Goal: Information Seeking & Learning: Learn about a topic

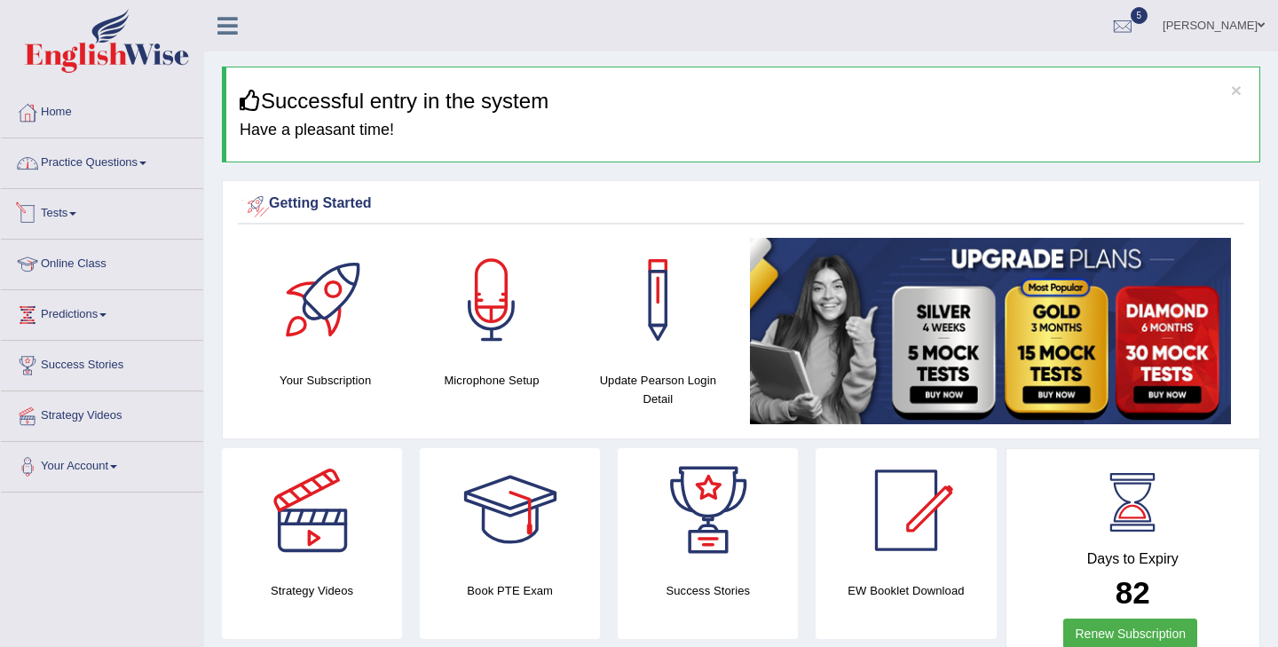
click at [100, 162] on link "Practice Questions" at bounding box center [102, 160] width 202 height 44
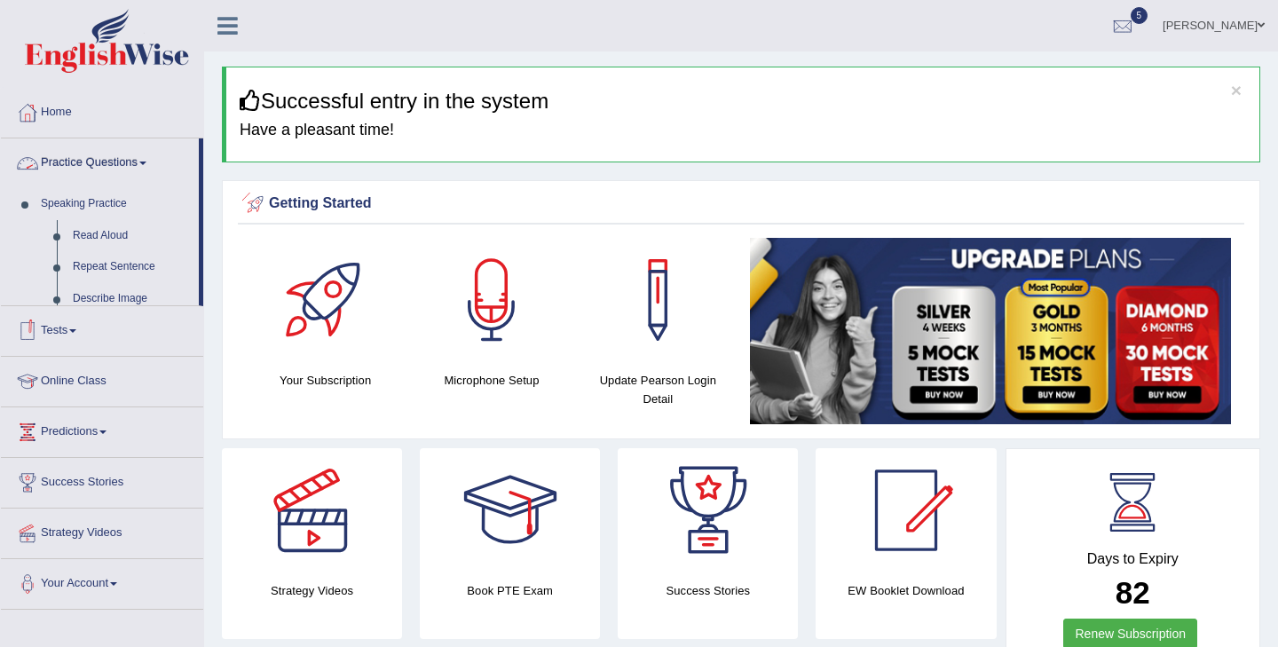
click at [100, 162] on link "Practice Questions" at bounding box center [100, 160] width 198 height 44
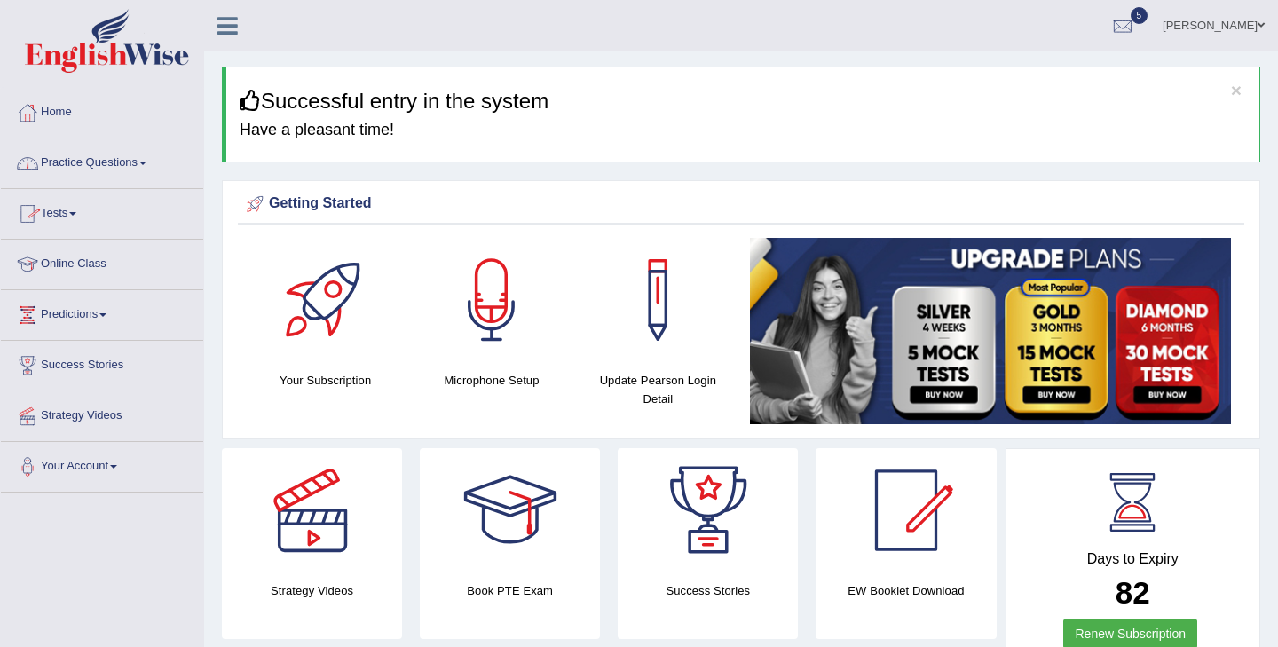
click at [100, 162] on link "Practice Questions" at bounding box center [102, 160] width 202 height 44
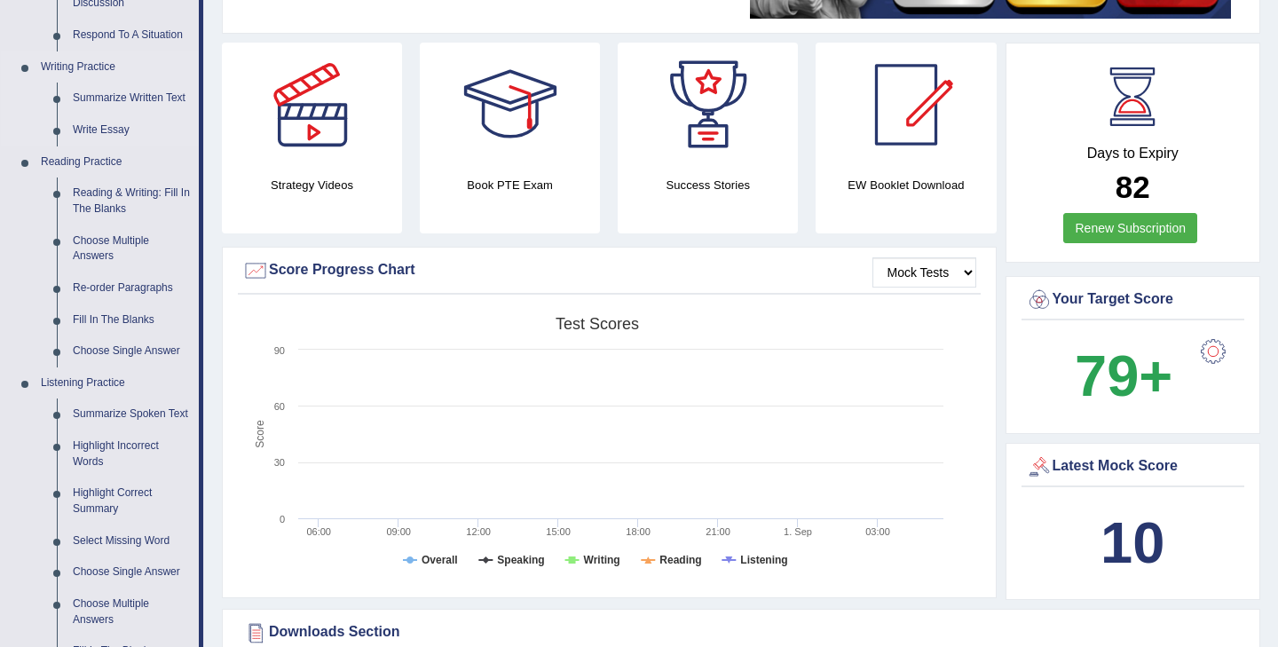
scroll to position [480, 0]
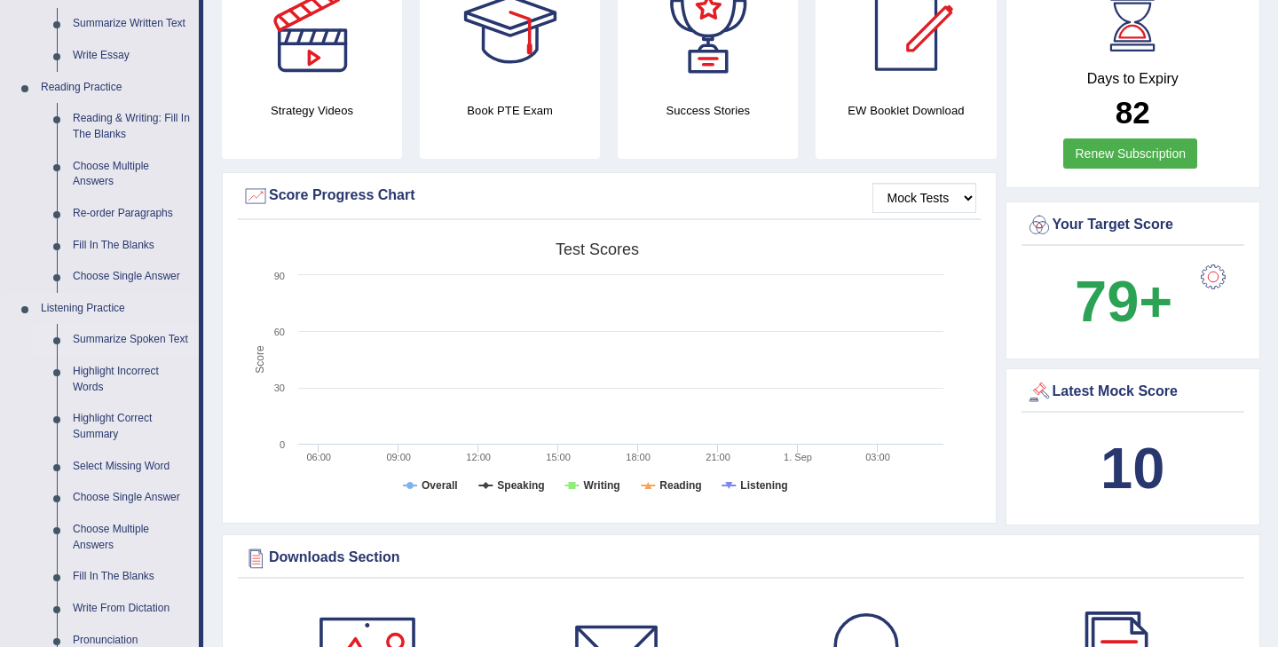
click at [100, 346] on link "Summarize Spoken Text" at bounding box center [132, 340] width 134 height 32
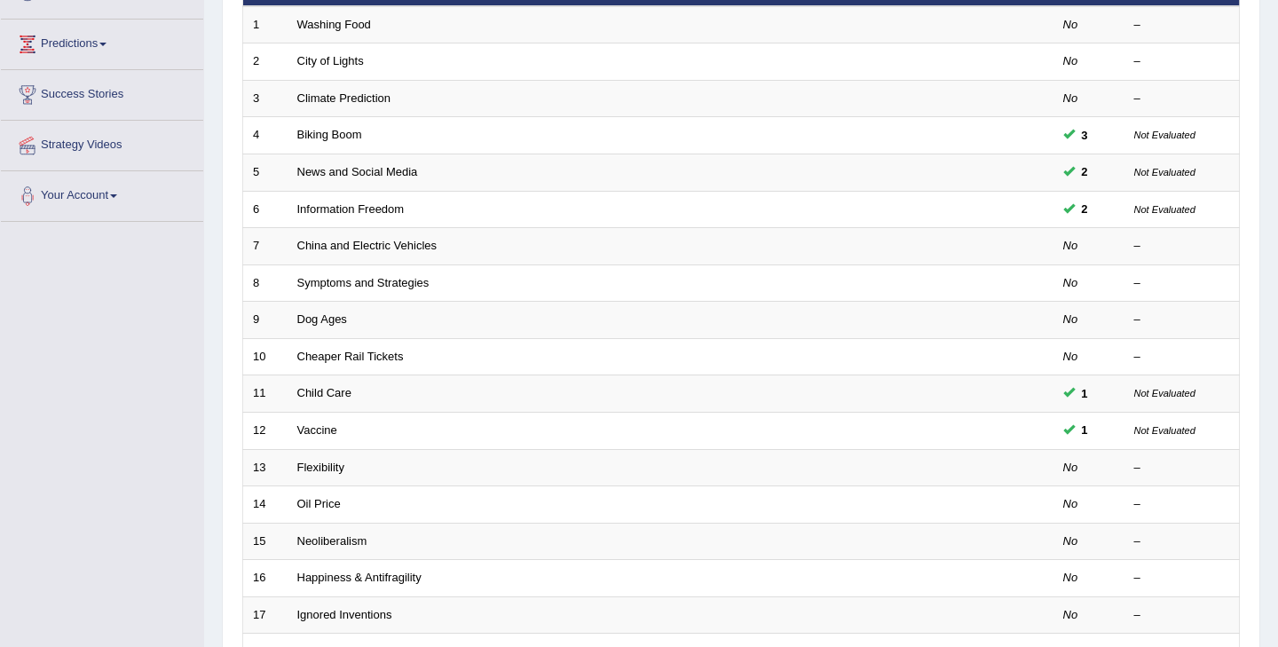
scroll to position [282, 0]
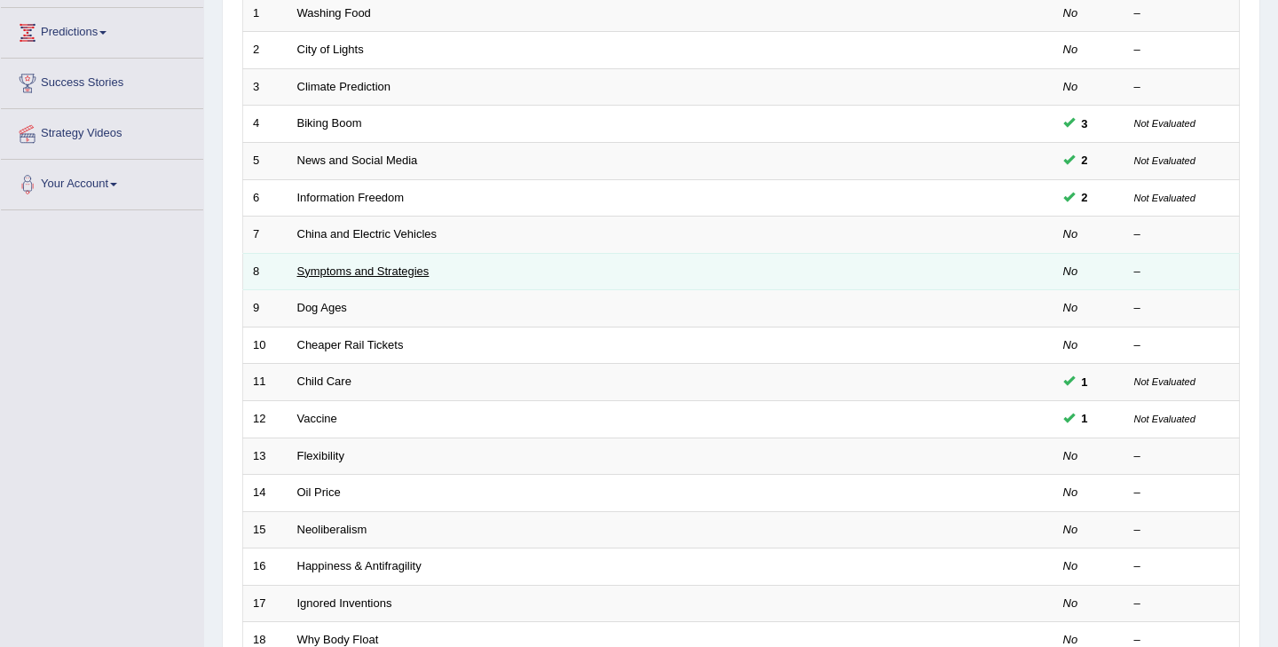
click at [335, 272] on link "Symptoms and Strategies" at bounding box center [363, 270] width 132 height 13
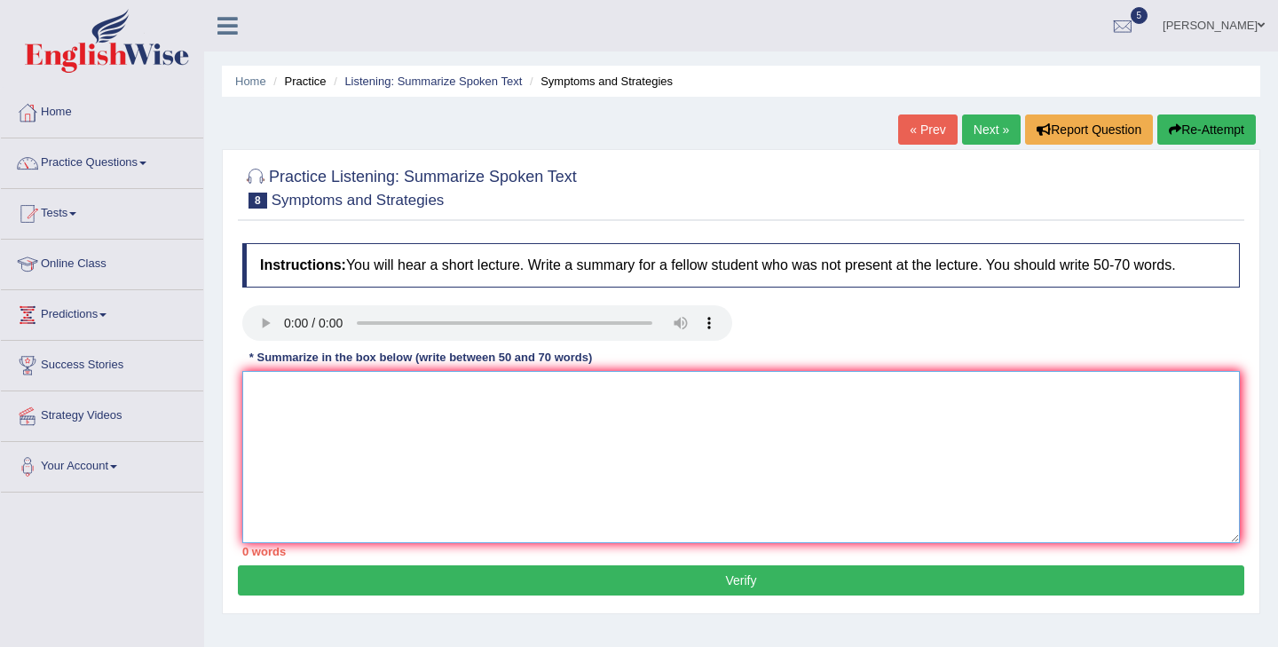
click at [395, 418] on textarea at bounding box center [740, 457] width 997 height 172
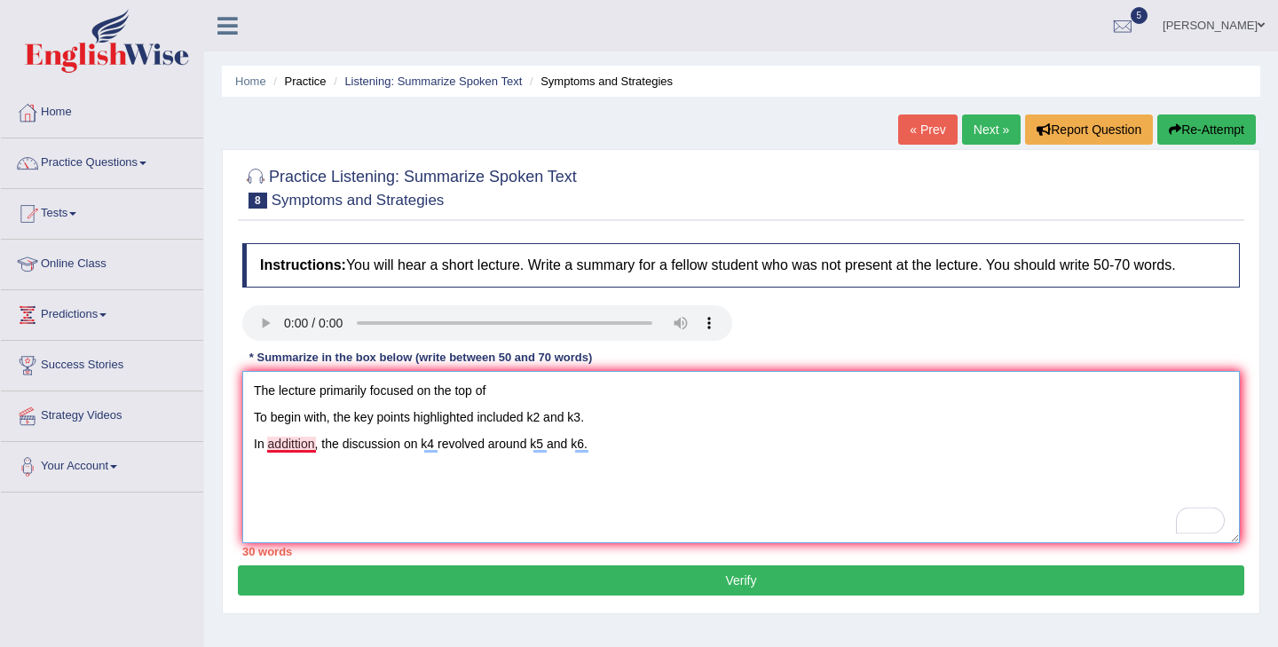
click at [280, 448] on textarea "The lecture primarily focused on the top of To begin with, the key points highl…" at bounding box center [740, 457] width 997 height 172
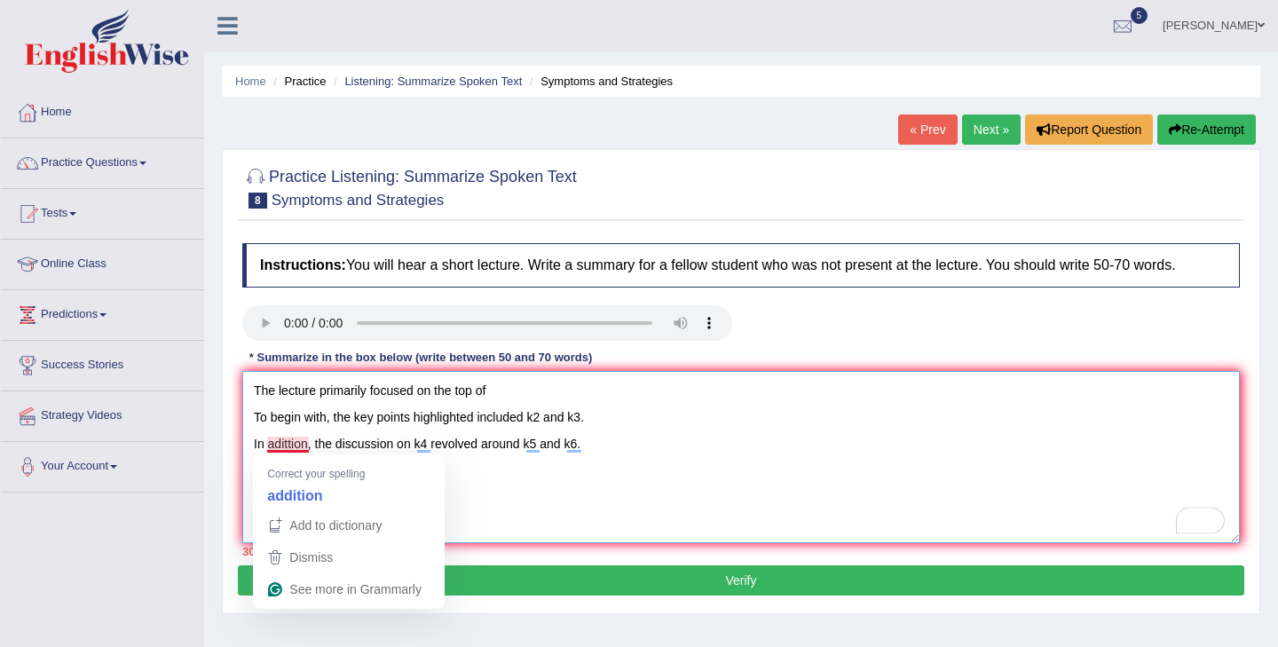
click at [288, 450] on textarea "The lecture primarily focused on the top of To begin with, the key points highl…" at bounding box center [740, 457] width 997 height 172
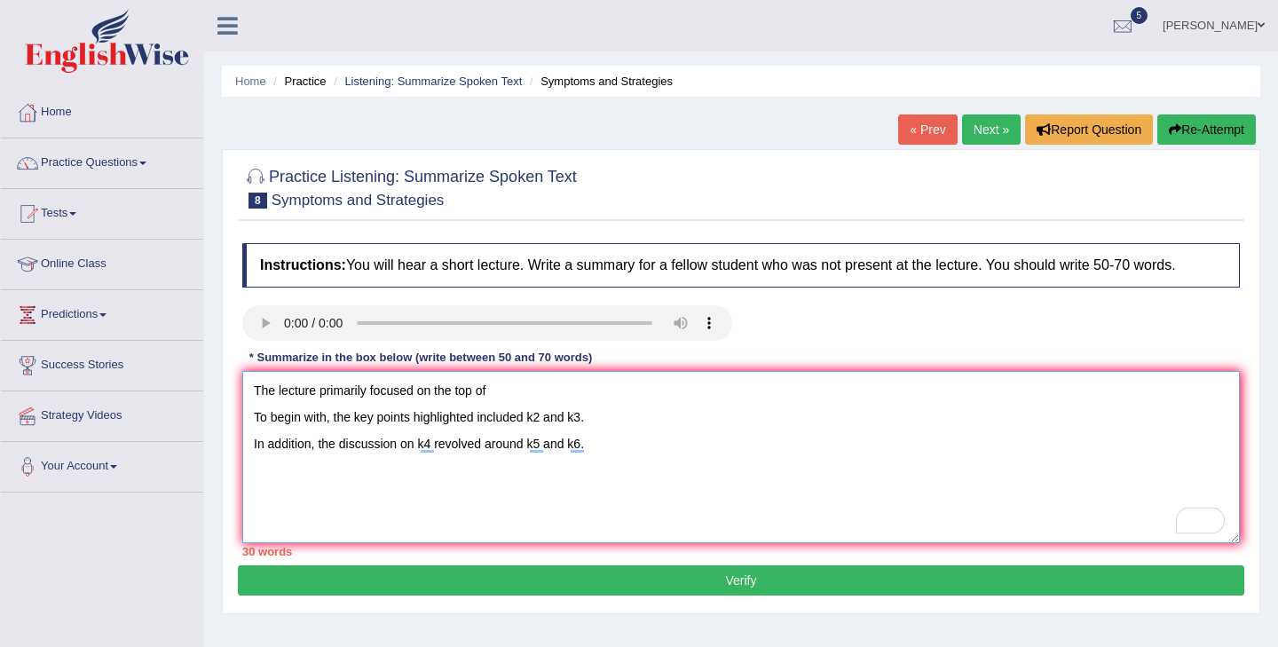
click at [592, 445] on textarea "The lecture primarily focused on the top of To begin with, the key points highl…" at bounding box center [740, 457] width 997 height 172
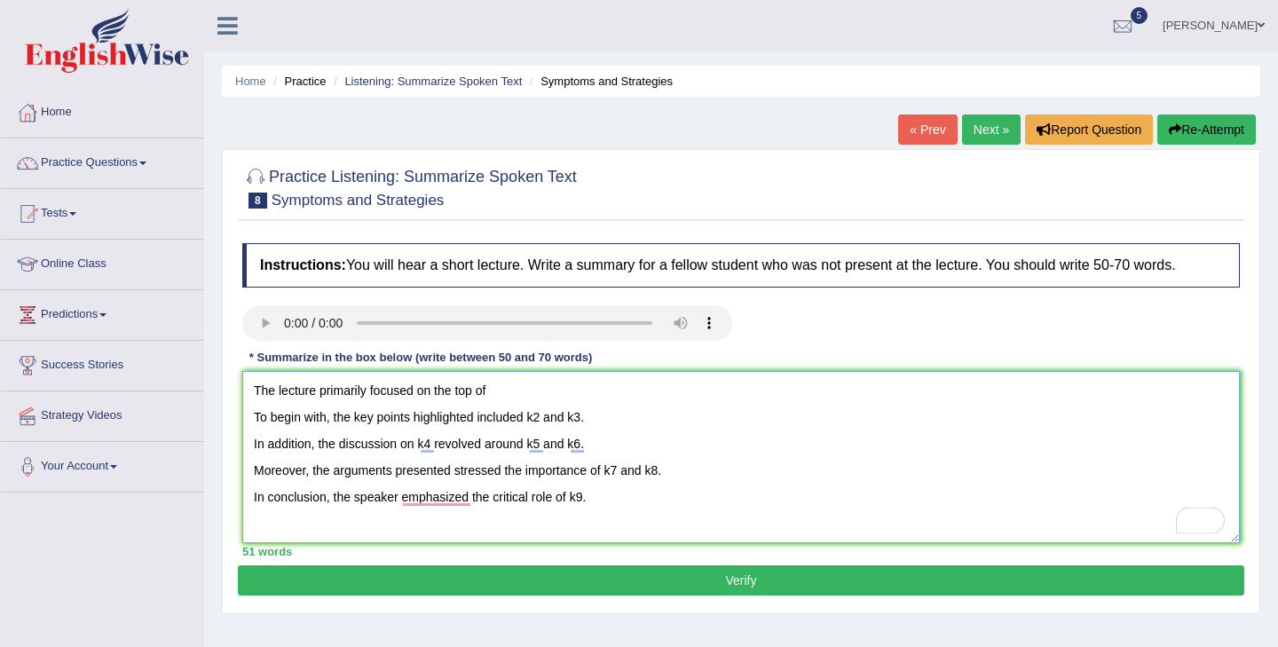
click at [555, 373] on textarea "The lecture primarily focused on the top of To begin with, the key points highl…" at bounding box center [740, 457] width 997 height 172
click at [533, 391] on textarea "The lecture primarily focused on the top of To begin with, the key points highl…" at bounding box center [740, 457] width 997 height 172
click at [474, 395] on textarea "The lecture primarily focused on the top of To begin with, the key points highl…" at bounding box center [740, 457] width 997 height 172
click at [560, 390] on textarea "The lecture primarily focused on the topic of To begin with, the key points hig…" at bounding box center [740, 457] width 997 height 172
click at [542, 422] on textarea "The lecture primarily focused on the topic of To begin with, the key points hig…" at bounding box center [740, 457] width 997 height 172
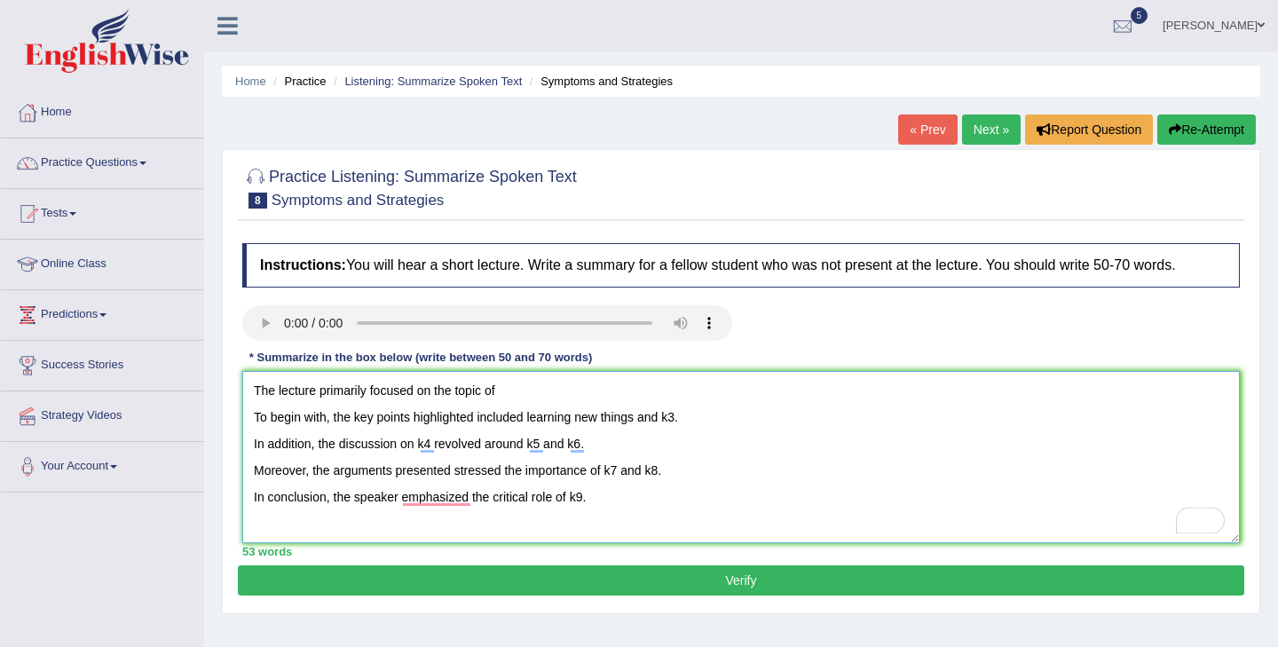
click at [679, 421] on textarea "The lecture primarily focused on the topic of To begin with, the key points hig…" at bounding box center [740, 457] width 997 height 172
click at [548, 390] on textarea "The lecture primarily focused on the topic of To begin with, the key points hig…" at bounding box center [740, 457] width 997 height 172
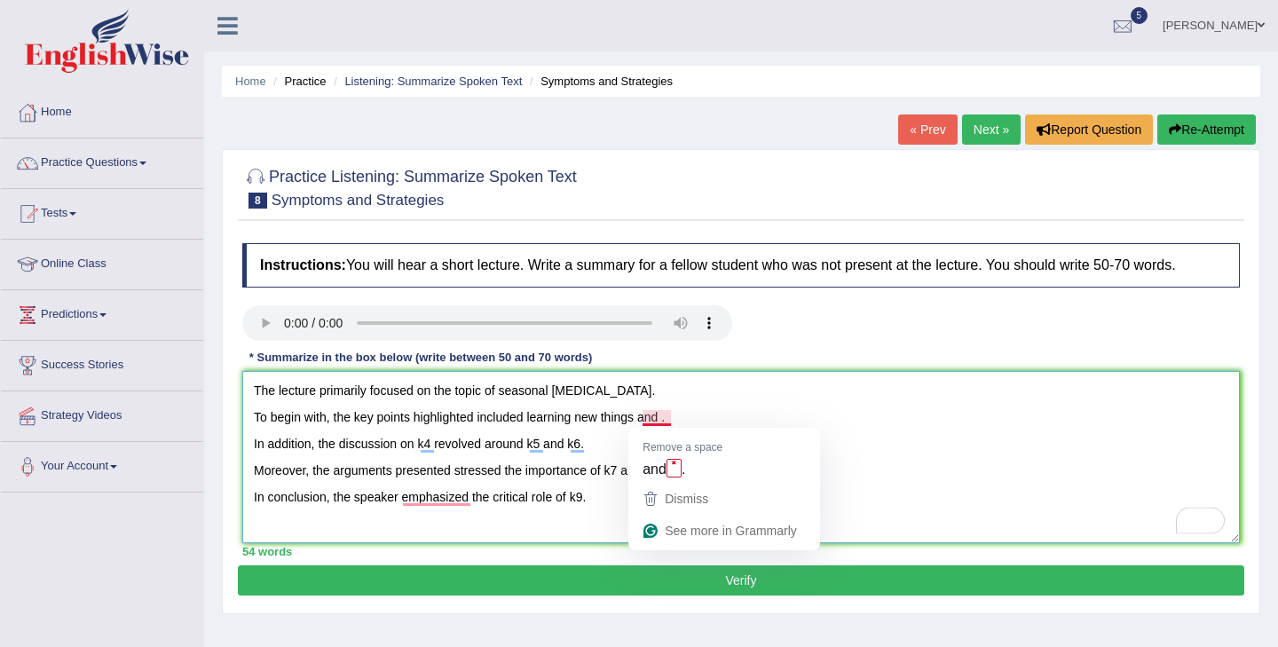
click at [664, 422] on textarea "The lecture primarily focused on the topic of seasonal [MEDICAL_DATA]. To begin…" at bounding box center [740, 457] width 997 height 172
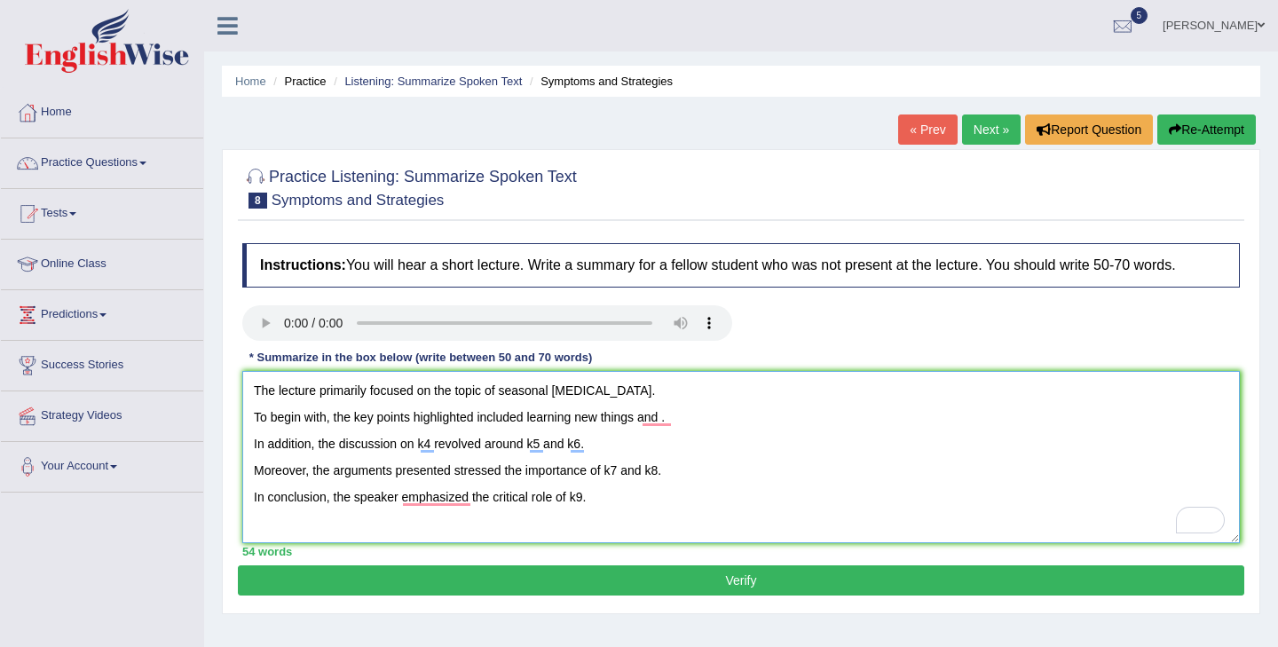
click at [434, 446] on textarea "The lecture primarily focused on the topic of seasonal [MEDICAL_DATA]. To begin…" at bounding box center [740, 457] width 997 height 172
click at [602, 443] on textarea "The lecture primarily focused on the topic of seasonal [MEDICAL_DATA]. To begin…" at bounding box center [740, 457] width 997 height 172
click at [643, 447] on textarea "The lecture primarily focused on the topic of seasonal [MEDICAL_DATA]. To begin…" at bounding box center [740, 457] width 997 height 172
click at [591, 449] on textarea "The lecture primarily focused on the topic of seasonal [MEDICAL_DATA]. To begin…" at bounding box center [740, 457] width 997 height 172
click at [734, 452] on textarea "The lecture primarily focused on the topic of seasonal [MEDICAL_DATA]. To begin…" at bounding box center [740, 457] width 997 height 172
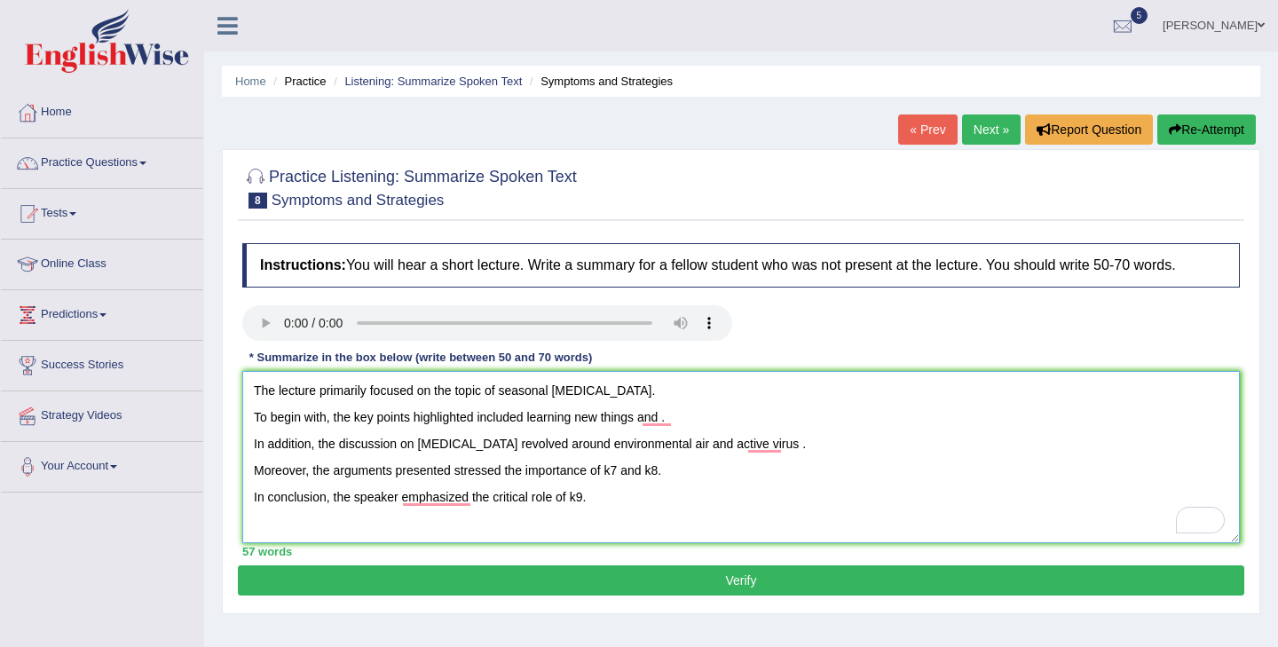
click at [777, 452] on textarea "The lecture primarily focused on the topic of seasonal [MEDICAL_DATA]. To begin…" at bounding box center [740, 457] width 997 height 172
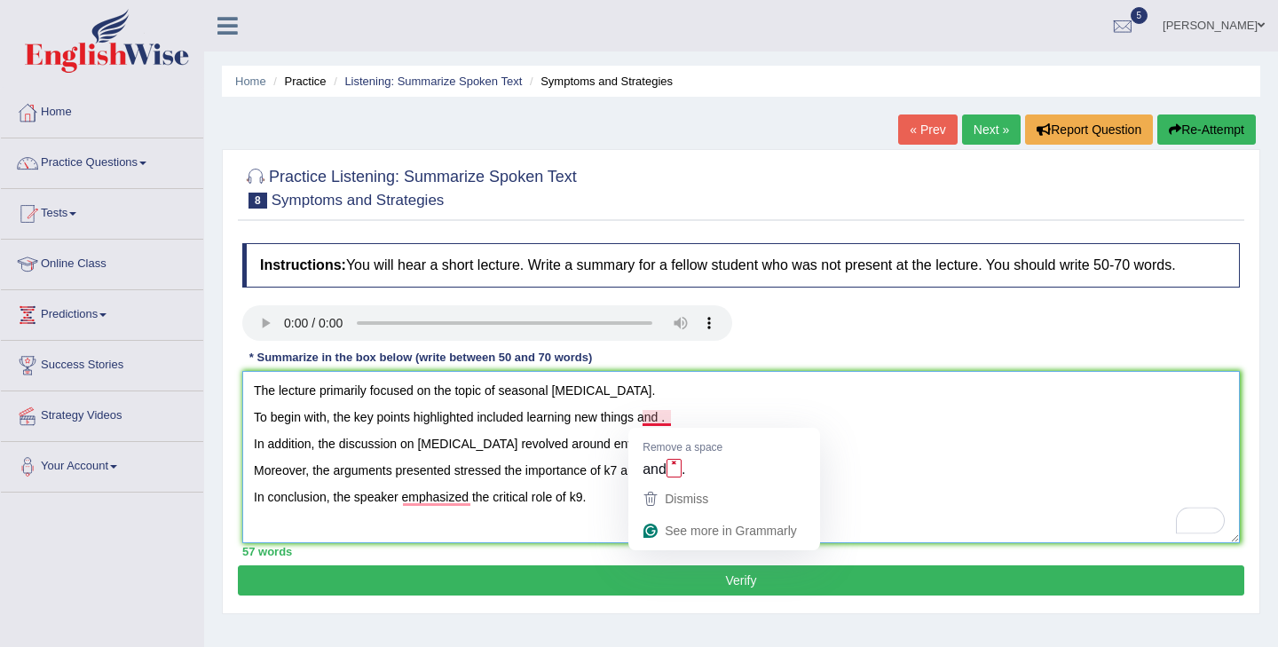
click at [667, 424] on textarea "The lecture primarily focused on the topic of seasonal [MEDICAL_DATA]. To begin…" at bounding box center [740, 457] width 997 height 172
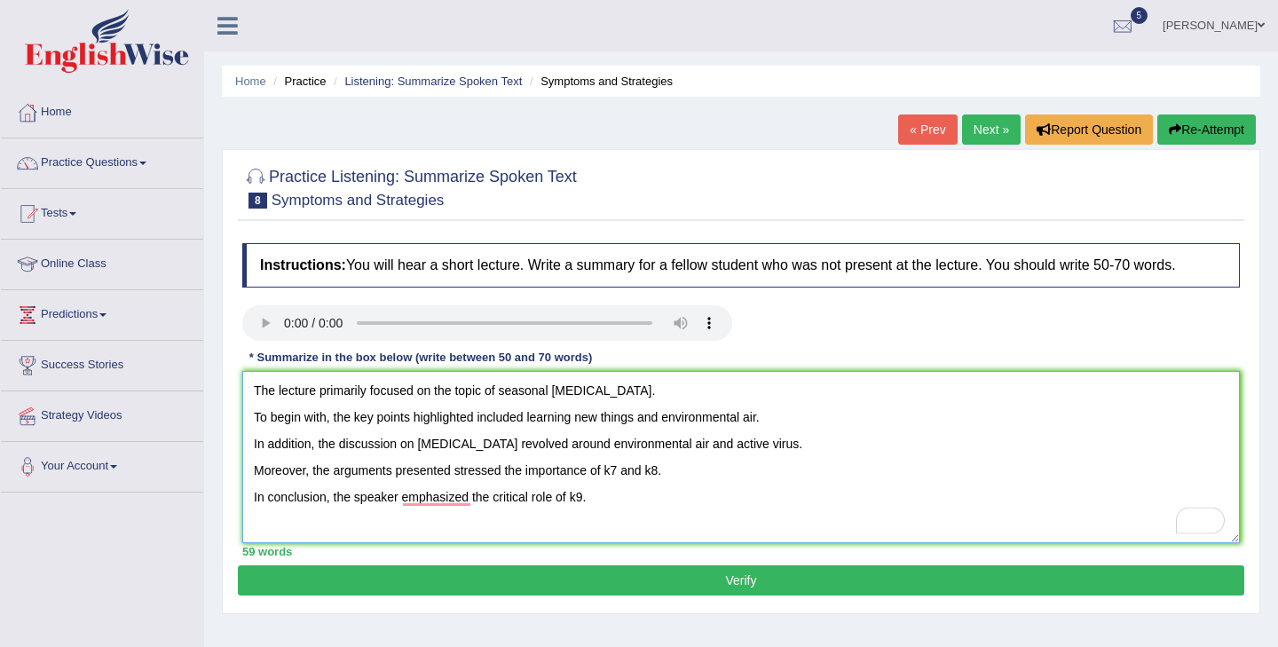
click at [685, 450] on textarea "The lecture primarily focused on the topic of seasonal [MEDICAL_DATA]. To begin…" at bounding box center [740, 457] width 997 height 172
click at [620, 476] on textarea "The lecture primarily focused on the topic of seasonal [MEDICAL_DATA]. To begin…" at bounding box center [740, 457] width 997 height 172
click at [714, 470] on textarea "The lecture primarily focused on the topic of seasonal [MEDICAL_DATA]. To begin…" at bounding box center [740, 457] width 997 height 172
click at [587, 502] on textarea "The lecture primarily focused on the topic of seasonal [MEDICAL_DATA]. To begin…" at bounding box center [740, 457] width 997 height 172
click at [673, 475] on textarea "The lecture primarily focused on the topic of seasonal [MEDICAL_DATA]. To begin…" at bounding box center [740, 457] width 997 height 172
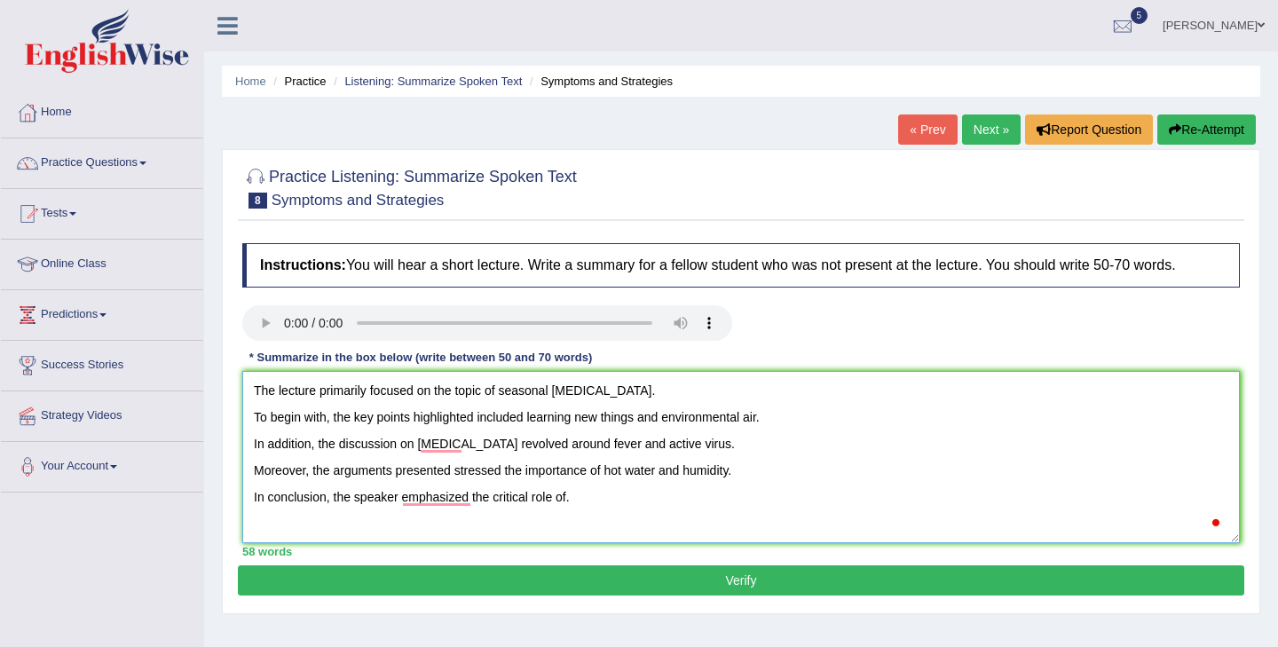
click at [734, 473] on textarea "The lecture primarily focused on the topic of seasonal [MEDICAL_DATA]. To begin…" at bounding box center [740, 457] width 997 height 172
click at [570, 506] on textarea "The lecture primarily focused on the topic of seasonal [MEDICAL_DATA]. To begin…" at bounding box center [740, 457] width 997 height 172
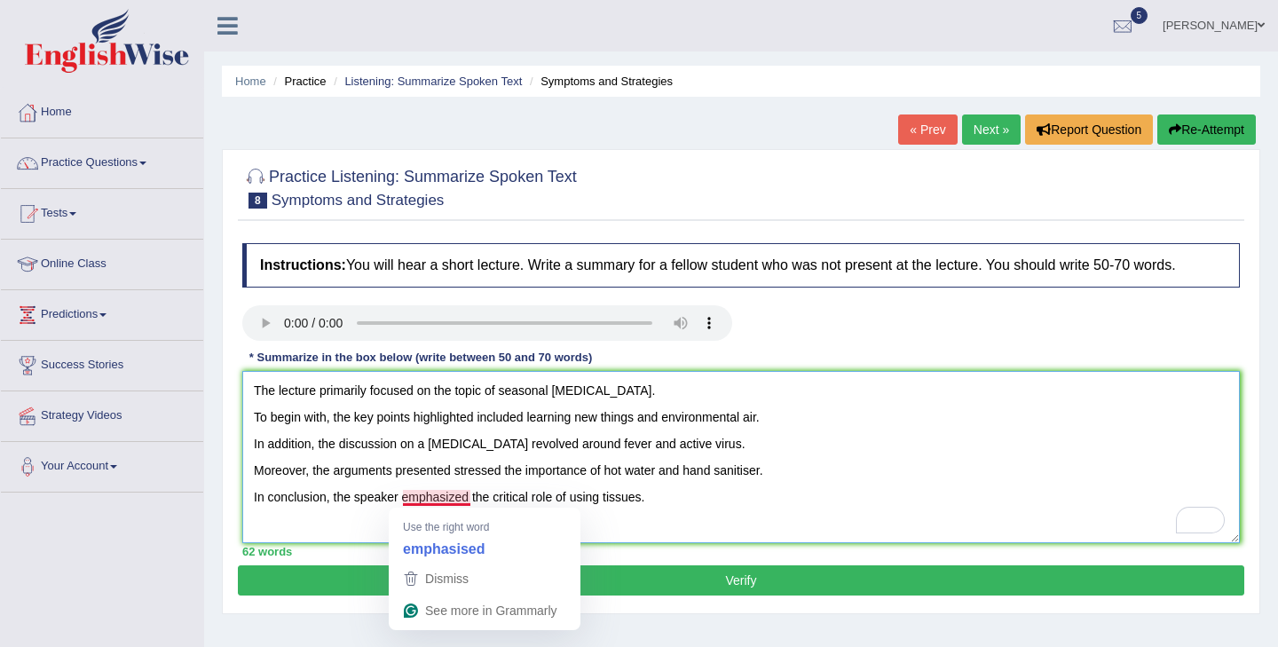
click at [439, 501] on textarea "The lecture primarily focused on the topic of seasonal [MEDICAL_DATA]. To begin…" at bounding box center [740, 457] width 997 height 172
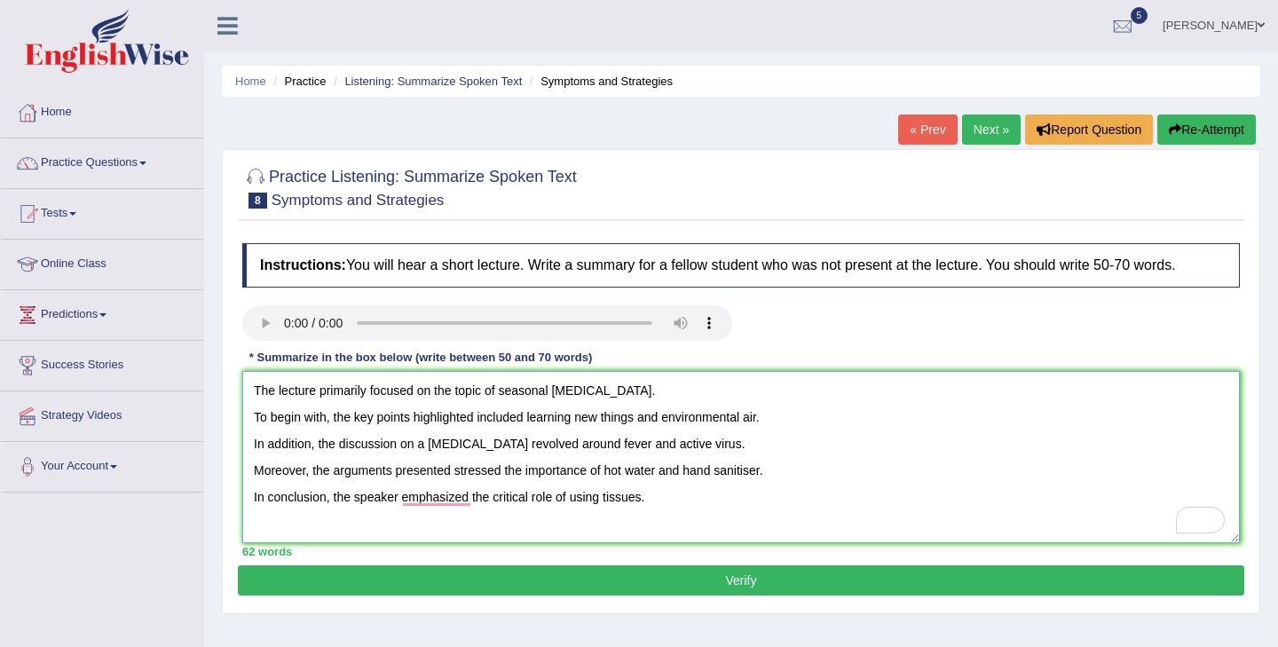
click at [689, 503] on textarea "The lecture primarily focused on the topic of seasonal [MEDICAL_DATA]. To begin…" at bounding box center [740, 457] width 997 height 172
type textarea "The lecture primarily focused on the topic of seasonal [MEDICAL_DATA]. To begin…"
click at [704, 583] on button "Verify" at bounding box center [741, 580] width 1006 height 30
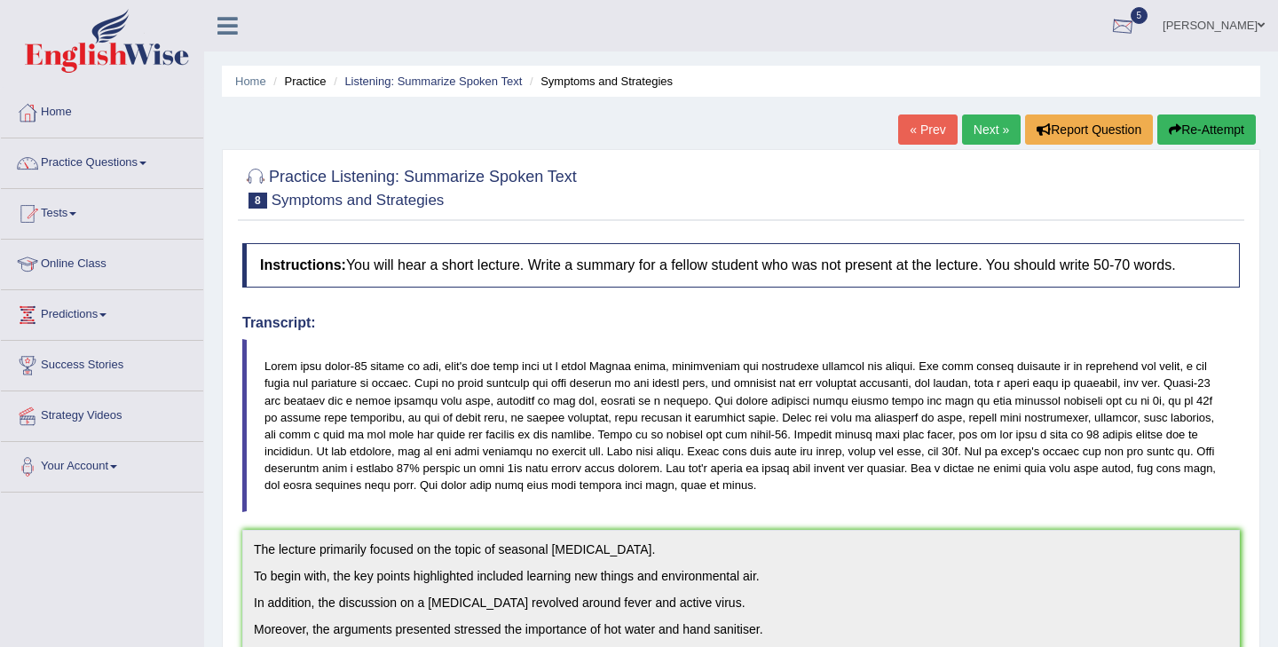
click at [1113, 31] on div at bounding box center [1122, 26] width 27 height 27
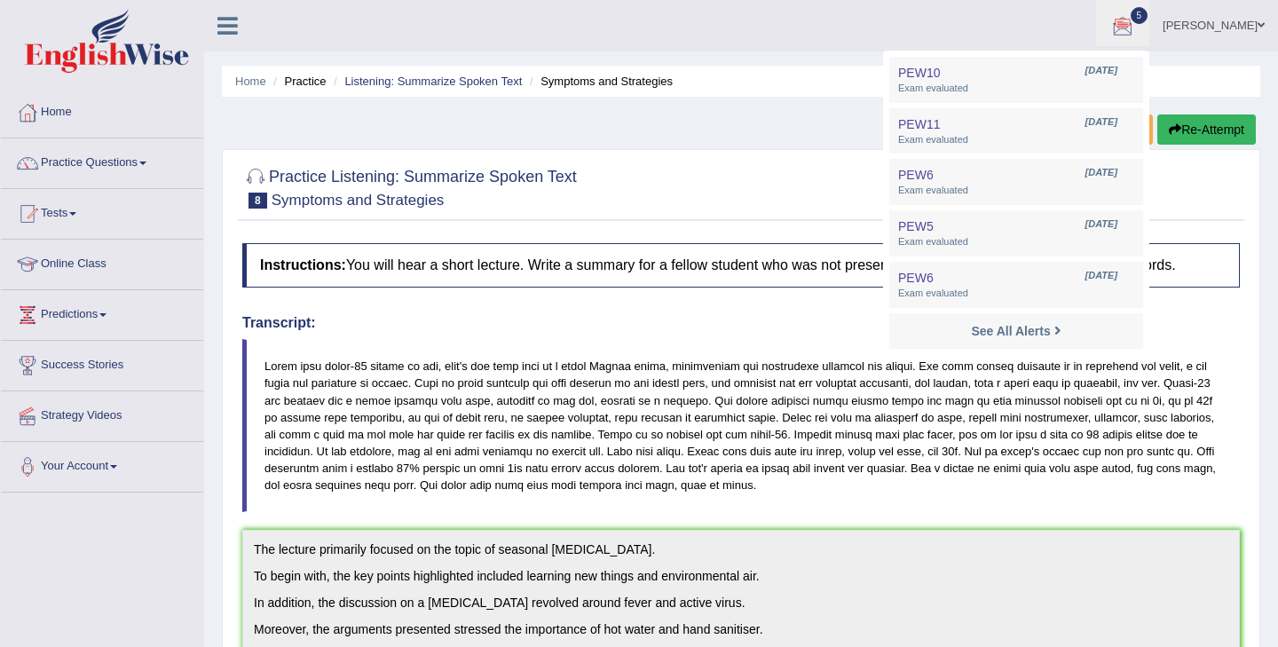
click at [745, 75] on ul "Home Practice Listening: Summarize Spoken Text Symptoms and Strategies" at bounding box center [741, 81] width 1038 height 31
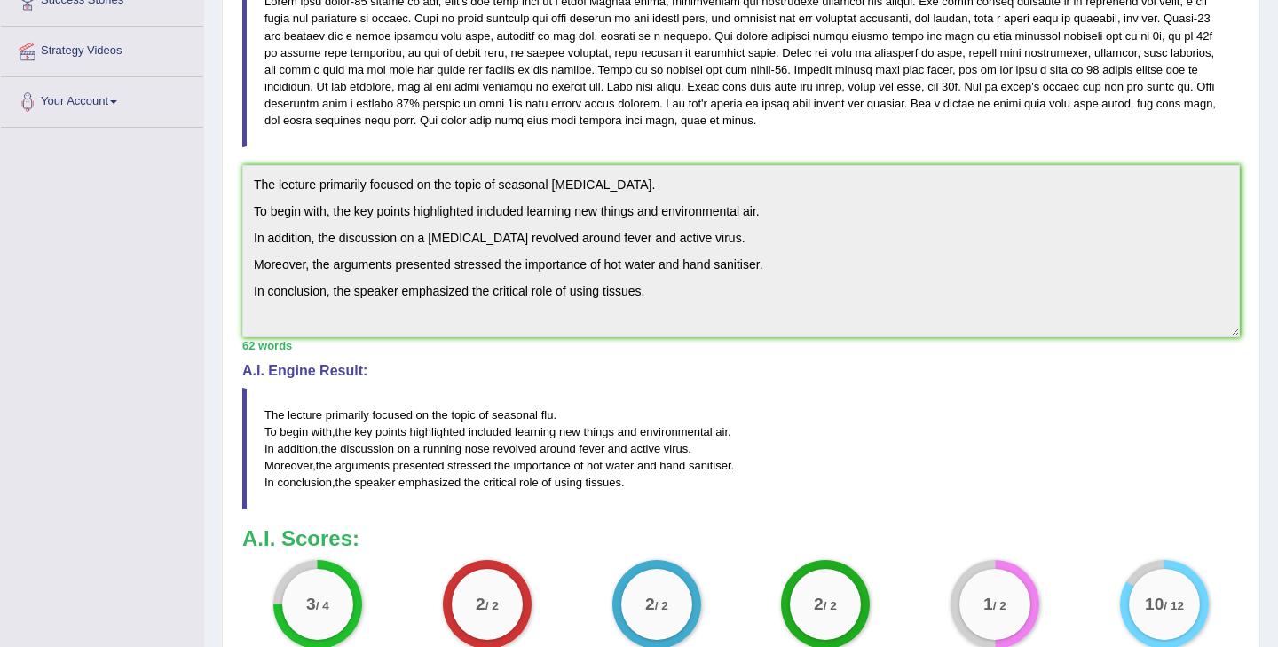
scroll to position [434, 0]
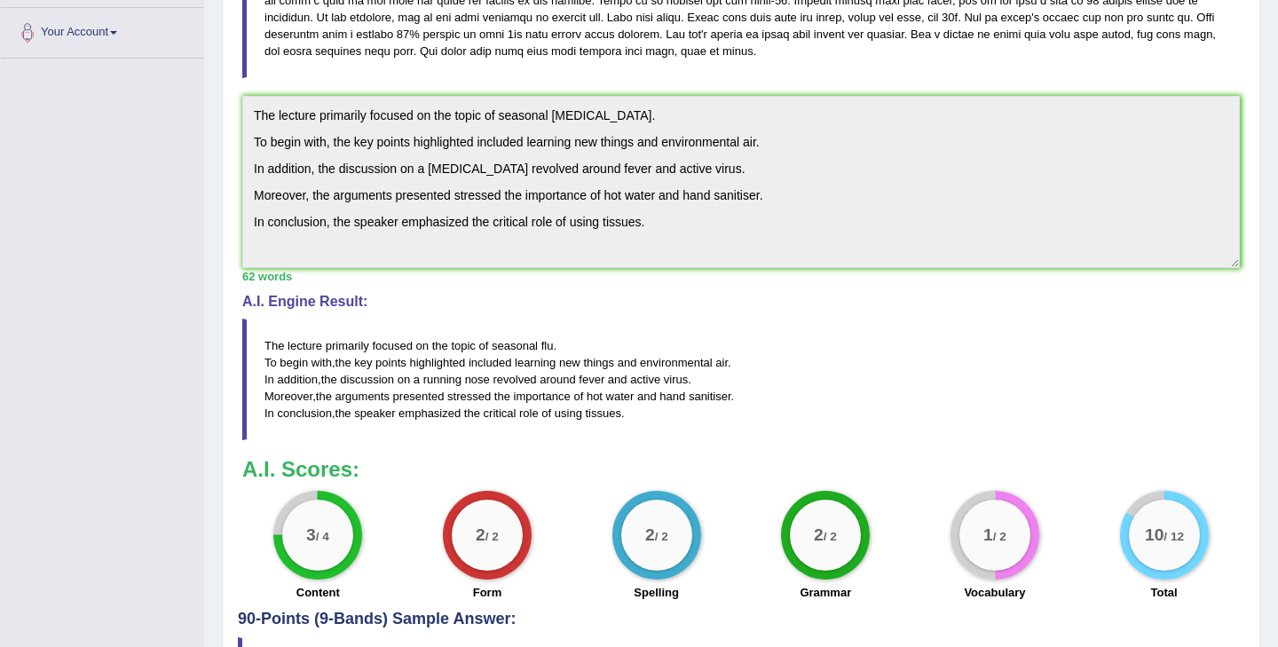
click at [694, 327] on blockquote "The lecture primarily focused on the topic of seasonal [MEDICAL_DATA] . To begi…" at bounding box center [740, 380] width 997 height 122
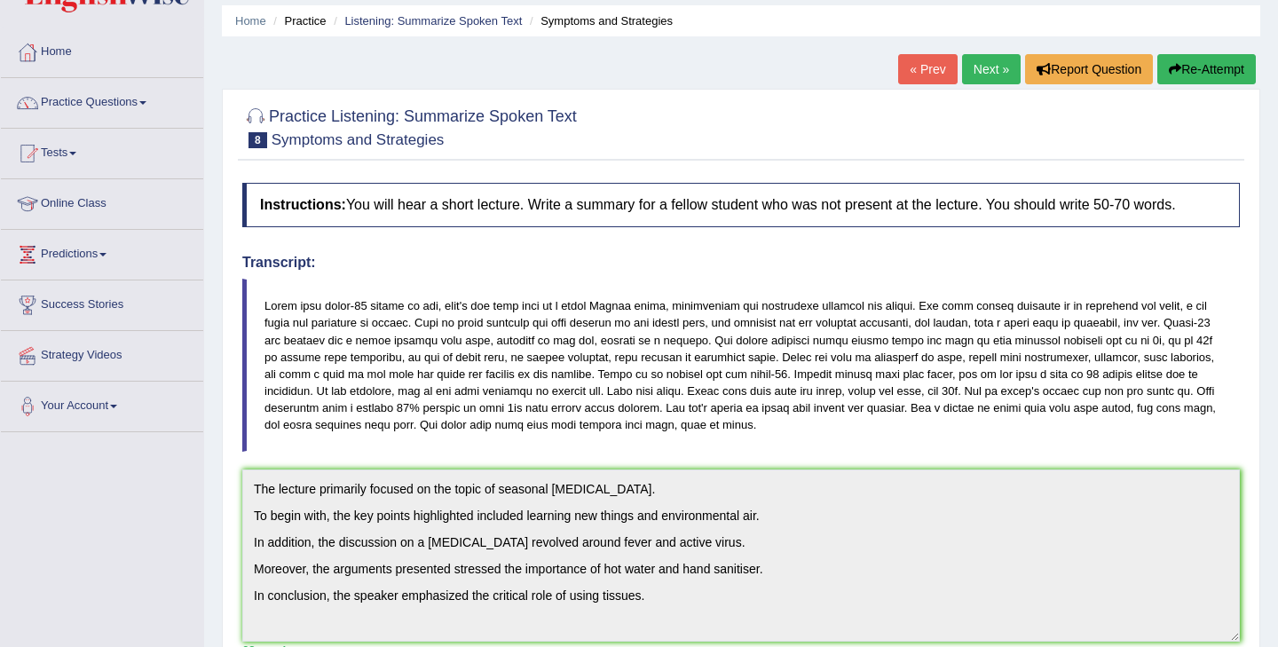
scroll to position [0, 0]
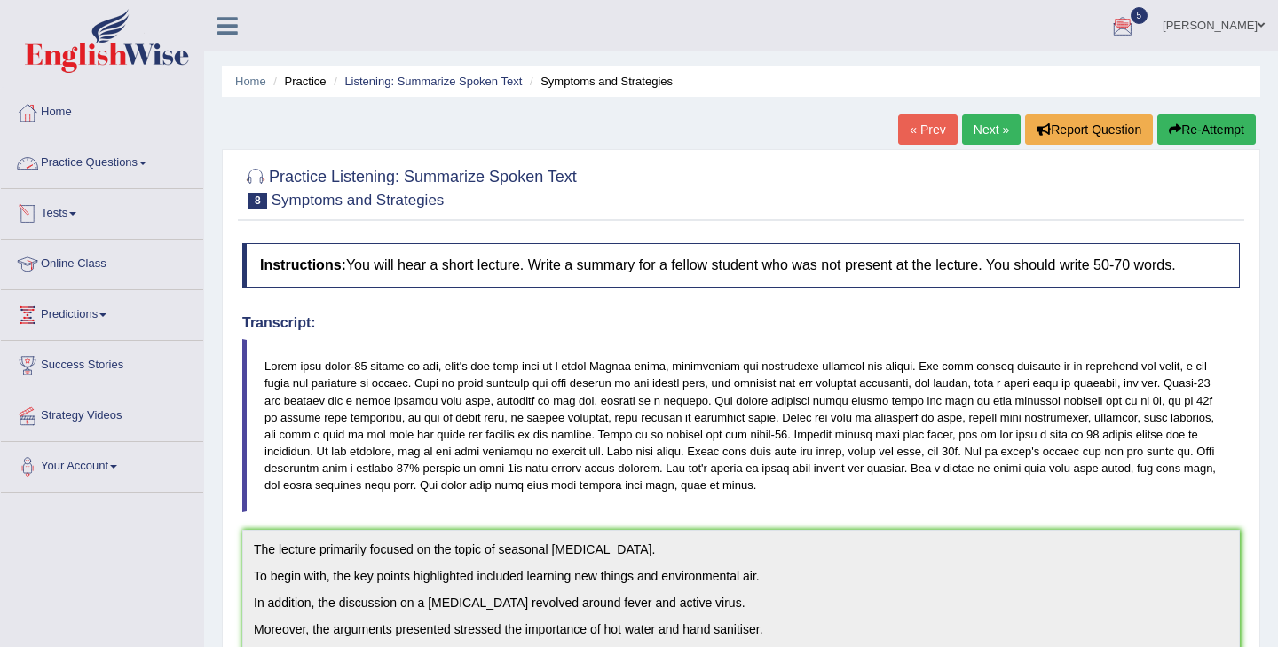
click at [59, 174] on link "Practice Questions" at bounding box center [102, 160] width 202 height 44
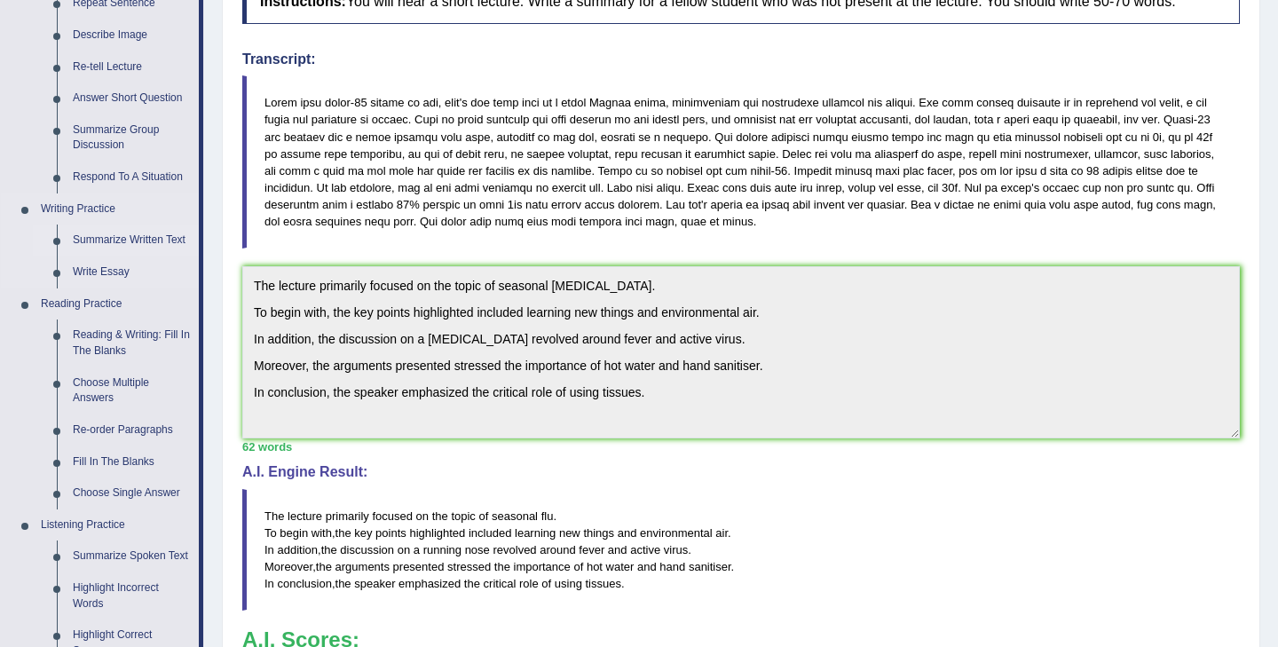
scroll to position [276, 0]
